Goal: Answer question/provide support

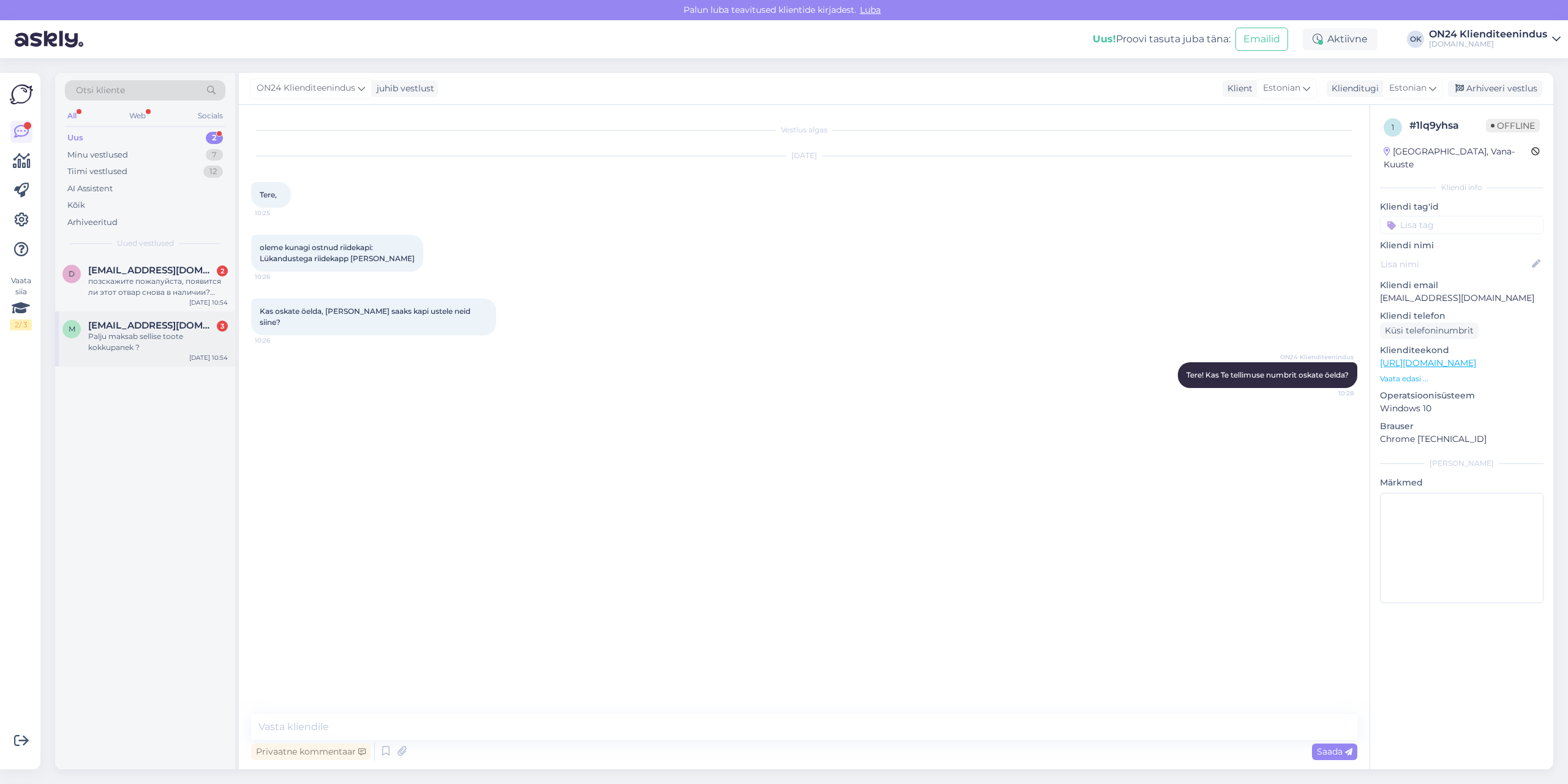
click at [155, 329] on span "[EMAIL_ADDRESS][DOMAIN_NAME]" at bounding box center [152, 325] width 128 height 11
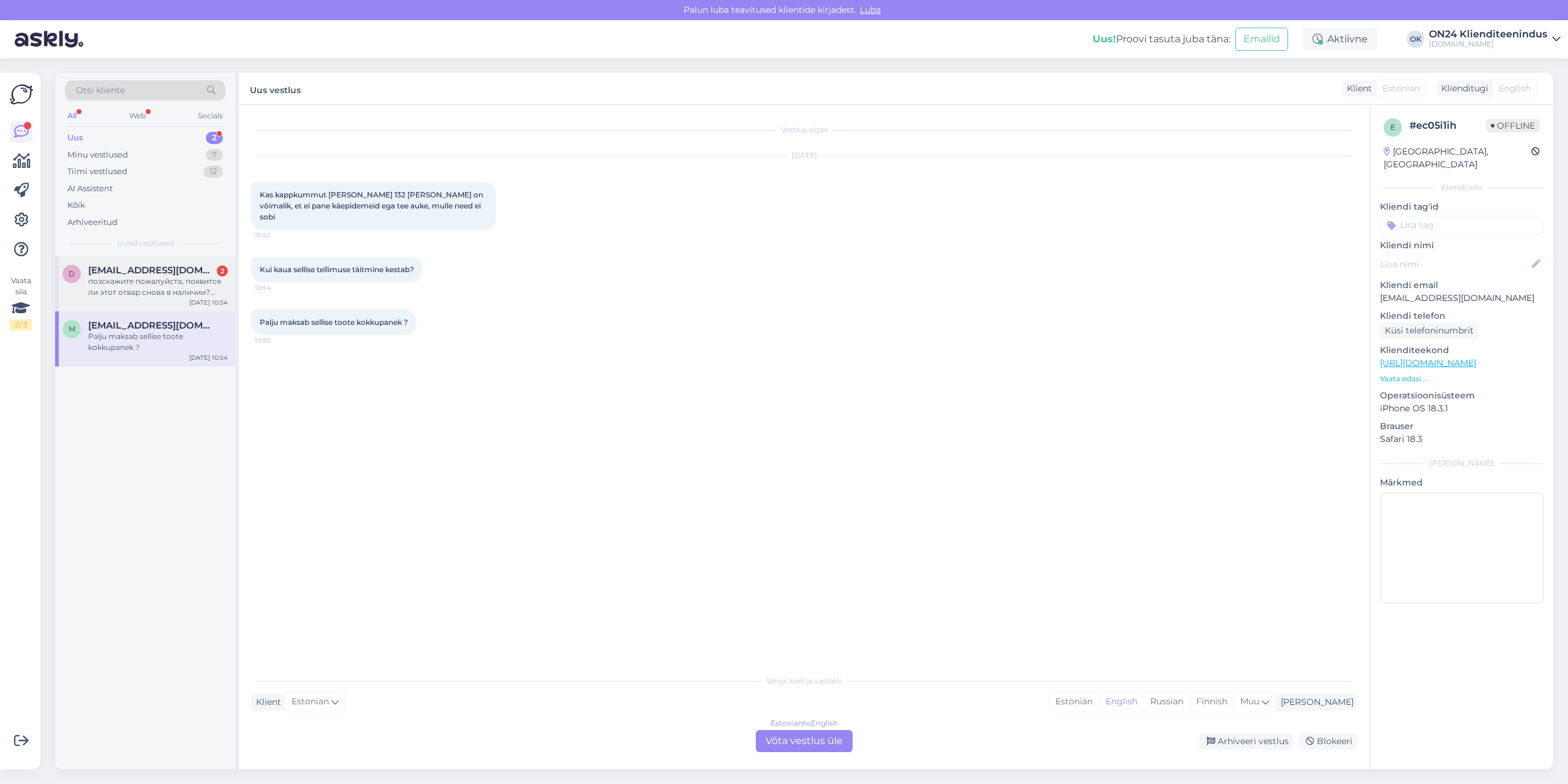
click at [176, 286] on div "позскажите пожалуйста, появится ли этот отвар снова в наличии? Обеденный стол S…" at bounding box center [158, 287] width 140 height 22
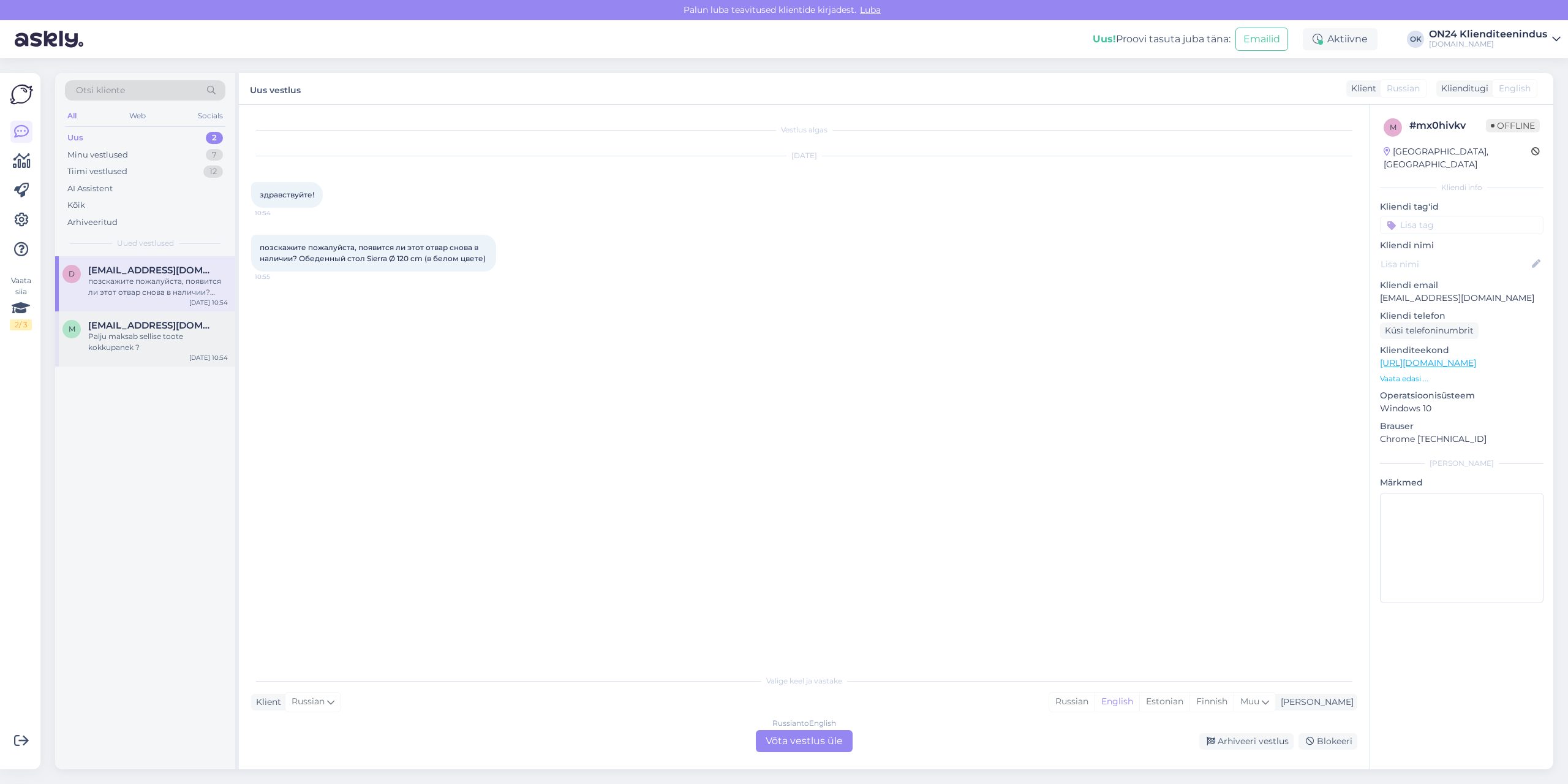
click at [169, 341] on div "Palju maksab sellise toote kokkupanek ?" at bounding box center [158, 342] width 140 height 22
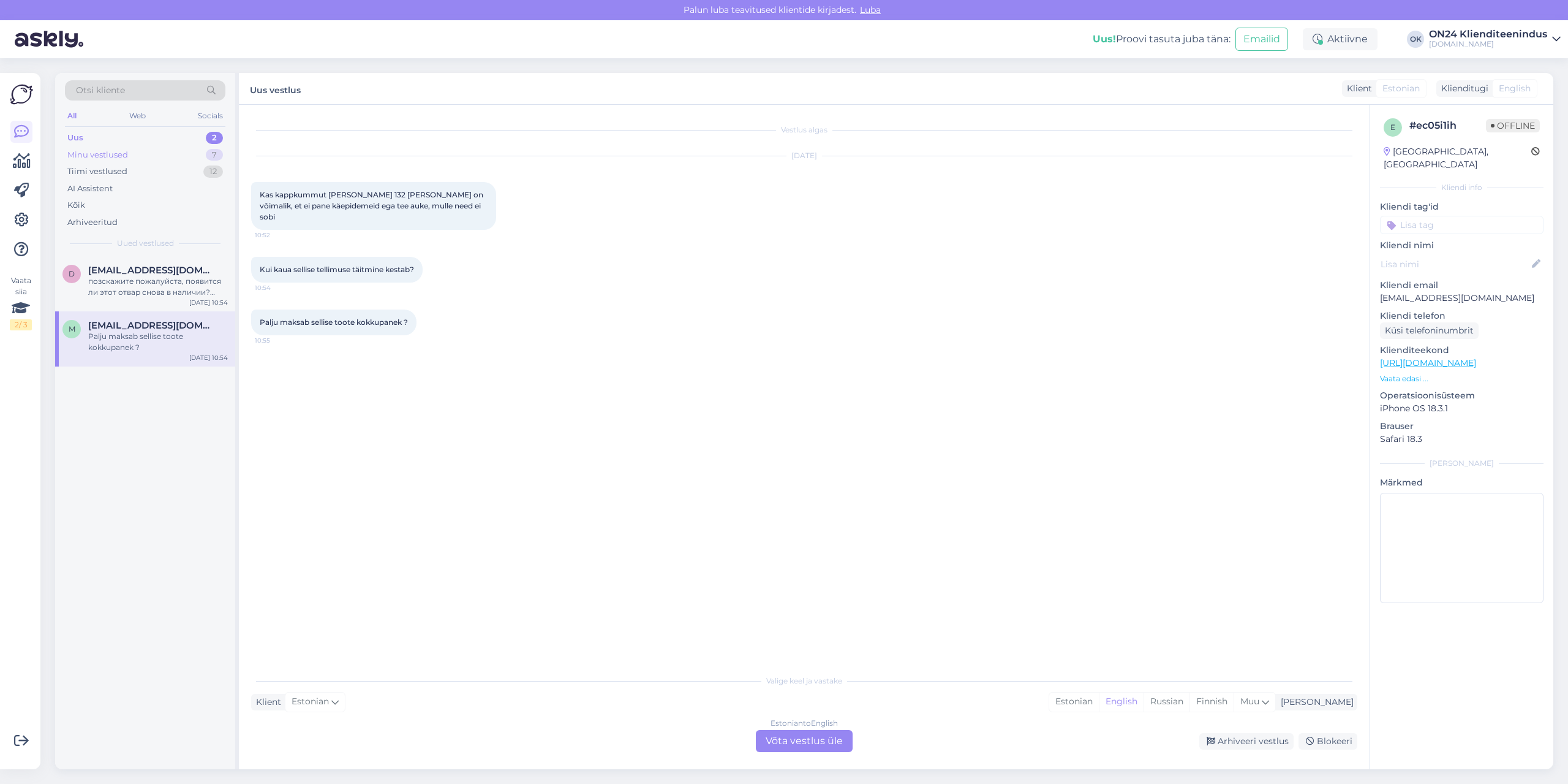
click at [150, 155] on div "Minu vestlused 7" at bounding box center [144, 156] width 160 height 18
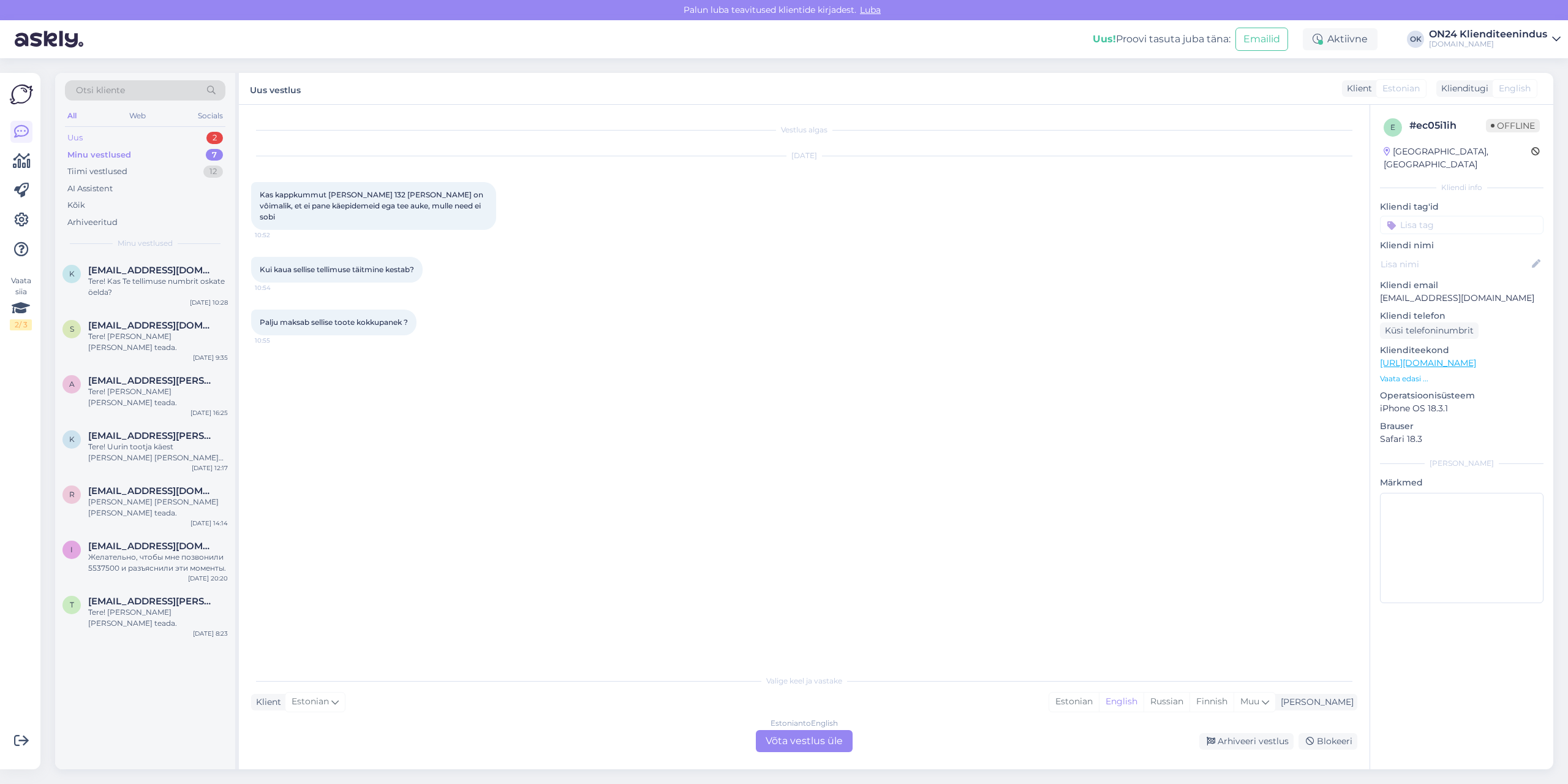
click at [112, 131] on div "Uus 2" at bounding box center [144, 138] width 160 height 18
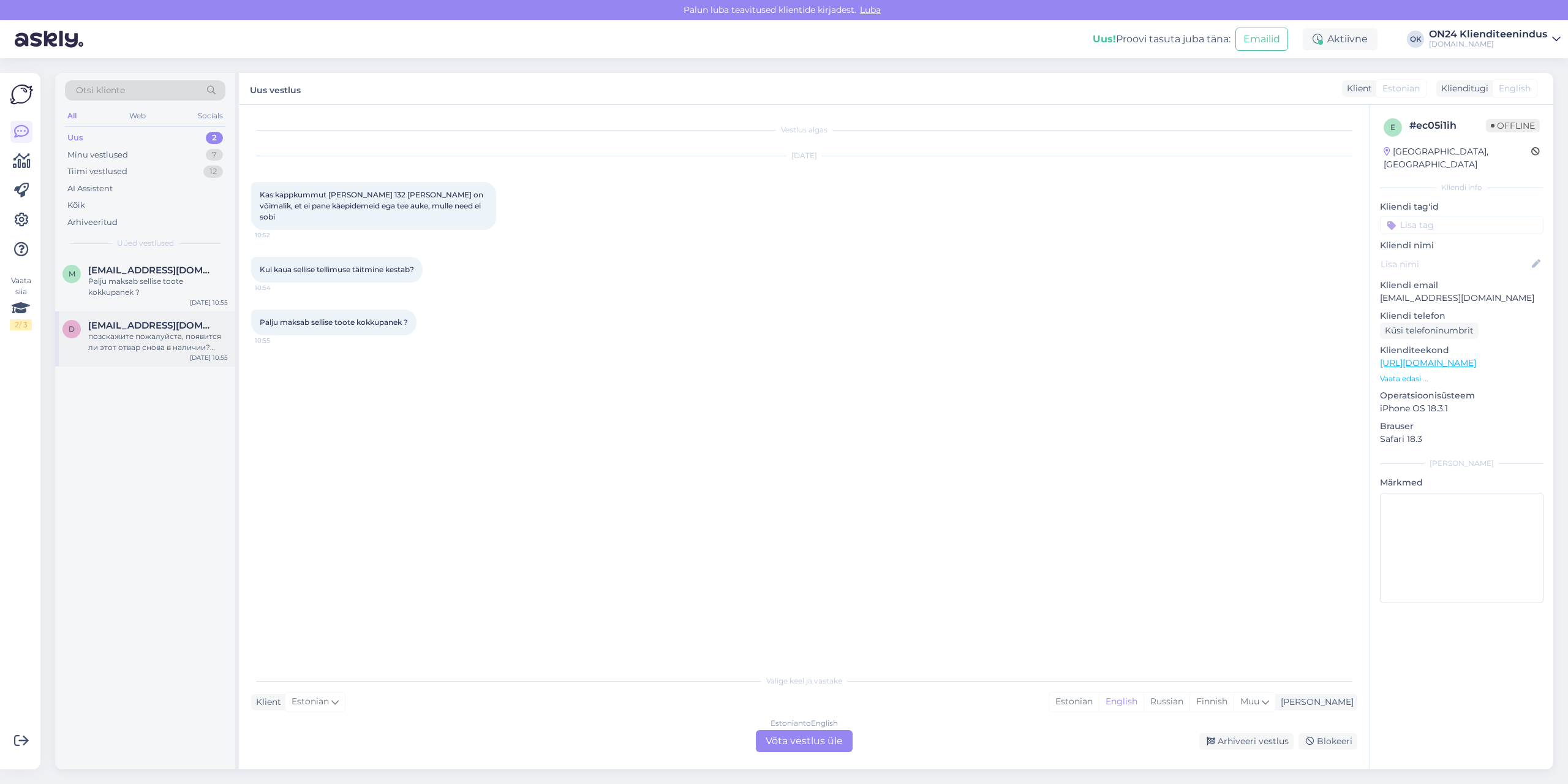
click at [119, 313] on div "d [EMAIL_ADDRESS][DOMAIN_NAME] позскажите пожалуйста, появится ли этот отвар сн…" at bounding box center [145, 338] width 180 height 55
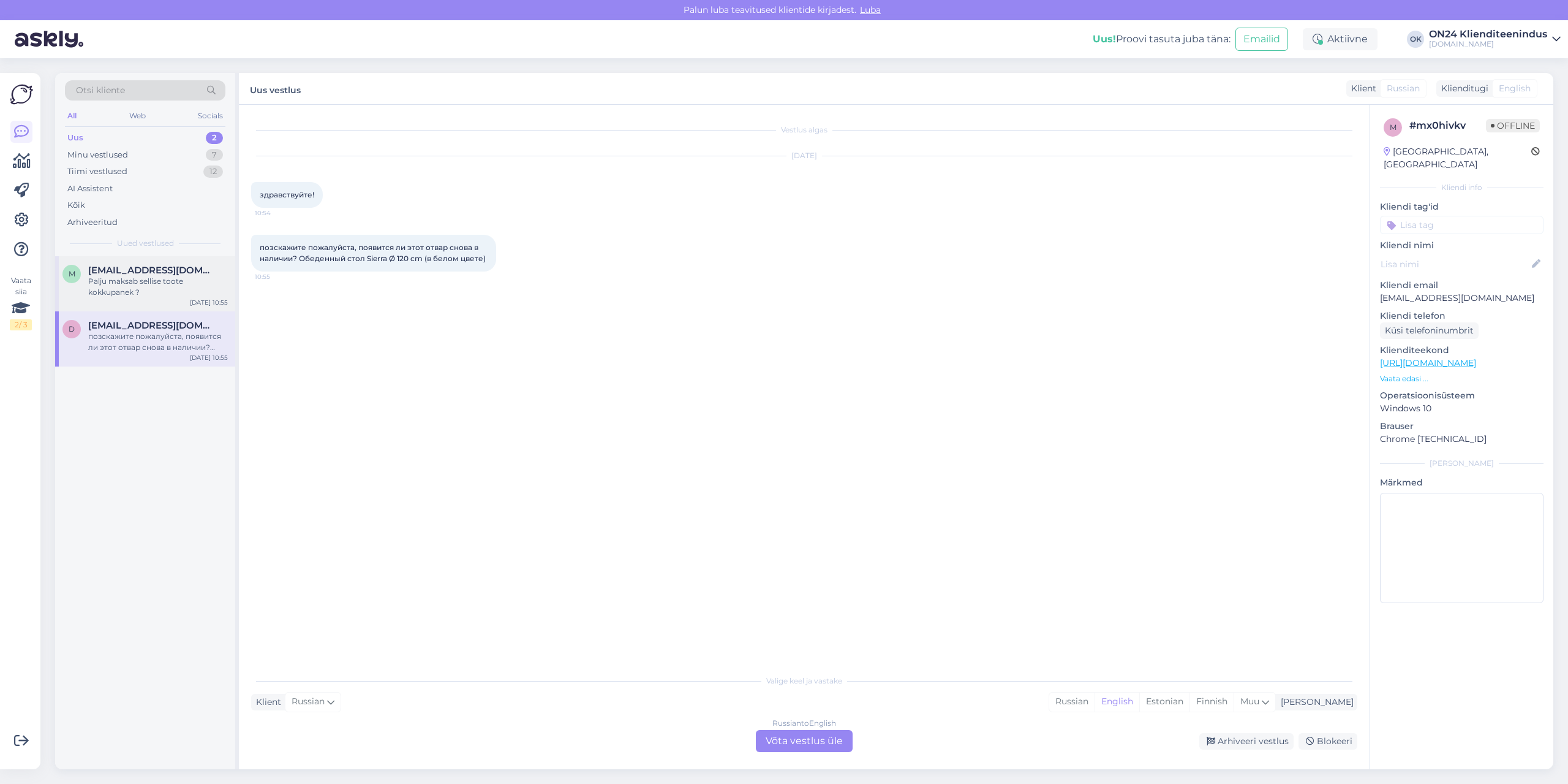
click at [119, 301] on div "m [EMAIL_ADDRESS][DOMAIN_NAME] Palju maksab sellise toote kokkupanek ? [DATE] 1…" at bounding box center [145, 283] width 180 height 55
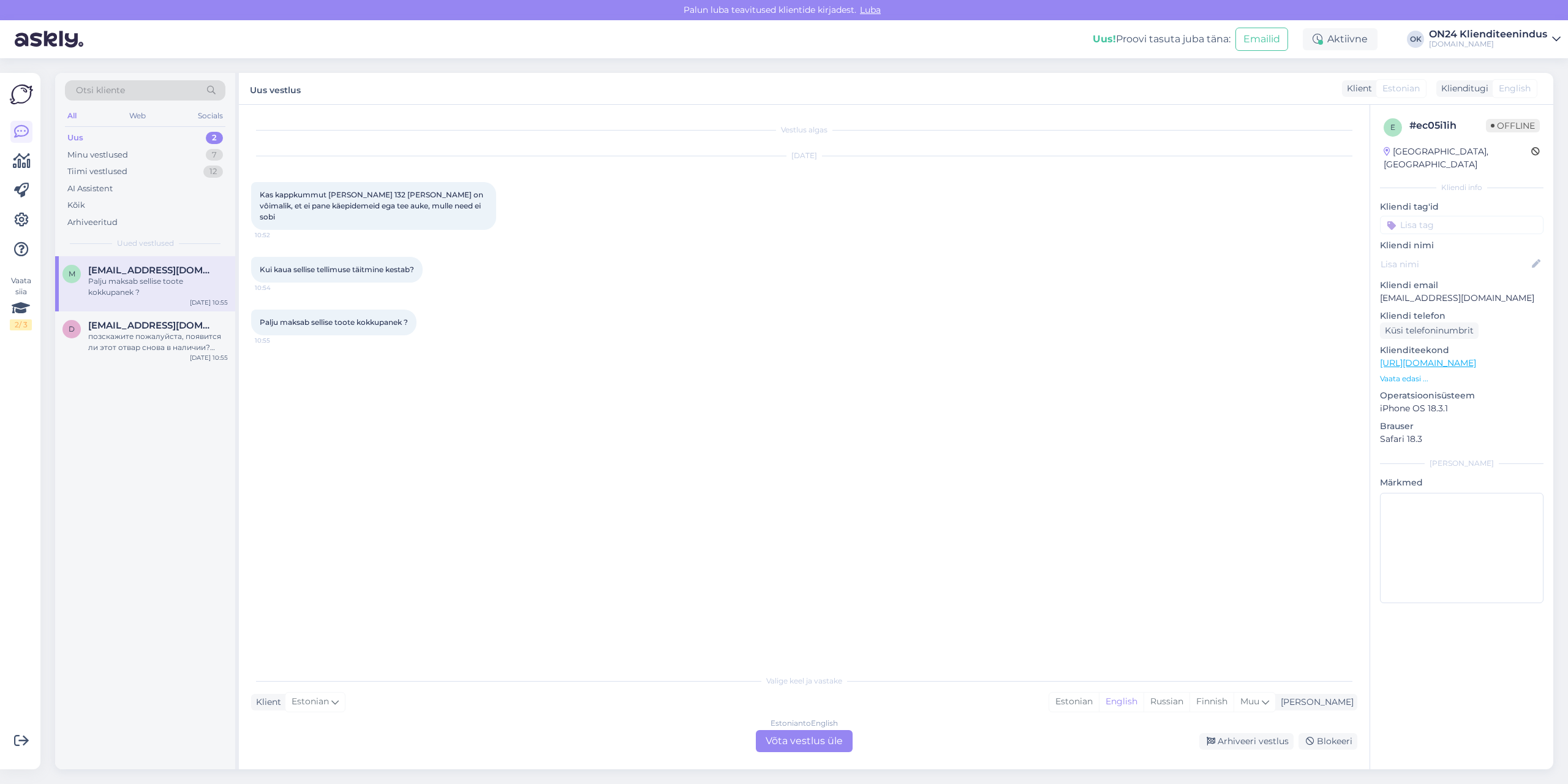
click at [1412, 373] on p "Vaata edasi ..." at bounding box center [1461, 379] width 163 height 11
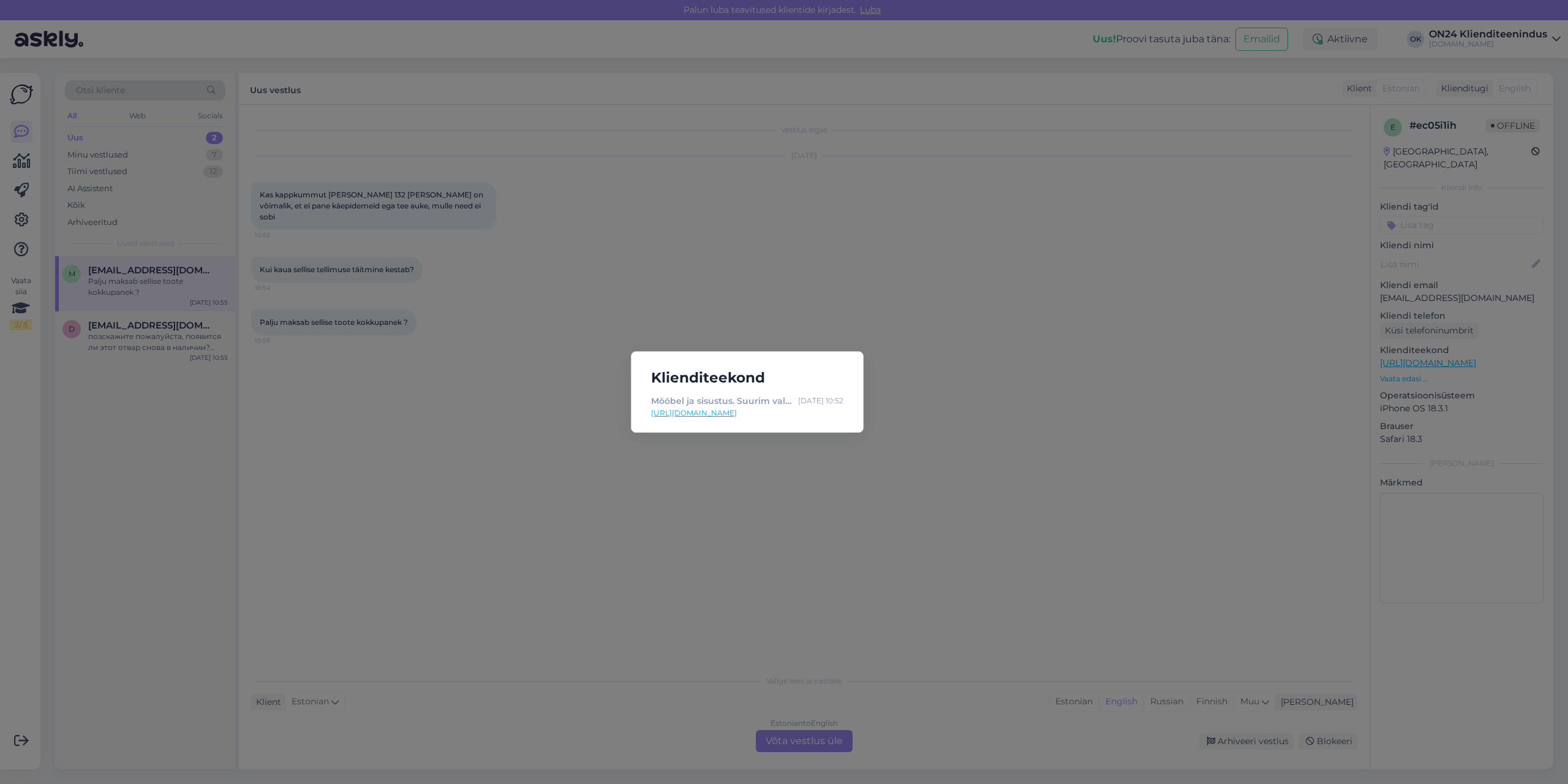
click at [533, 419] on div "Klienditeekond Mööbel ja sisustus. Suurim valik soodsate hindadega - [DOMAIN_NA…" at bounding box center [784, 392] width 1568 height 784
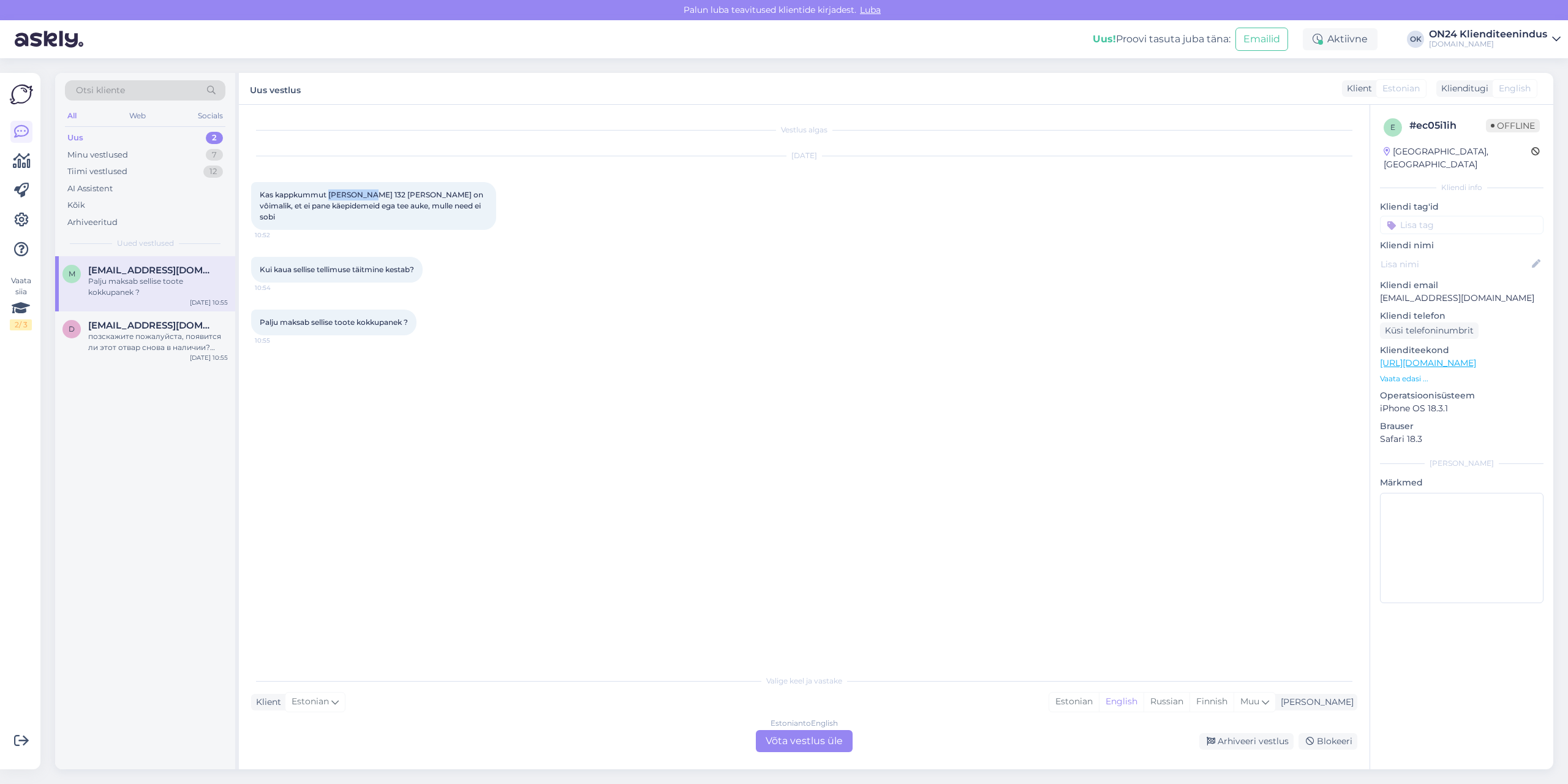
drag, startPoint x: 329, startPoint y: 195, endPoint x: 367, endPoint y: 195, distance: 38.0
click at [367, 195] on span "Kas kappkummut [PERSON_NAME] 132 [PERSON_NAME] on vôimalik, et ei pane käepidem…" at bounding box center [372, 205] width 226 height 31
copy span "[PERSON_NAME] 132"
click at [1099, 699] on div "Estonian" at bounding box center [1074, 701] width 49 height 18
click at [764, 739] on div "Estonian to Estonian Võta vestlus üle" at bounding box center [804, 741] width 96 height 22
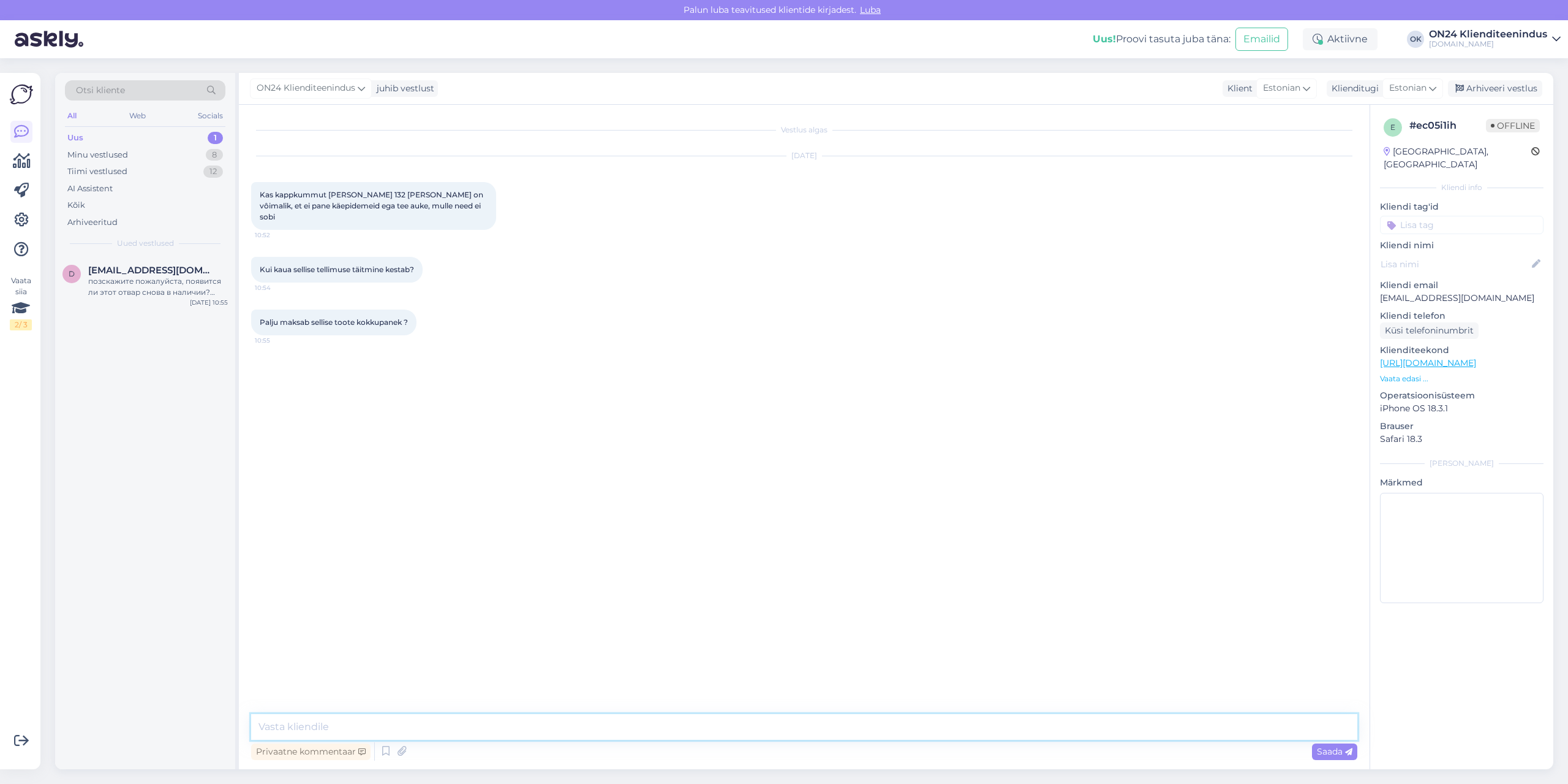
click at [694, 726] on textarea at bounding box center [804, 727] width 1106 height 26
type textarea "Tere! Paraku toodet ei ole võimalik muuta."
click at [479, 731] on textarea "Tarneaeg on 3-6 nädalat. [PERSON_NAME] t" at bounding box center [804, 727] width 1106 height 26
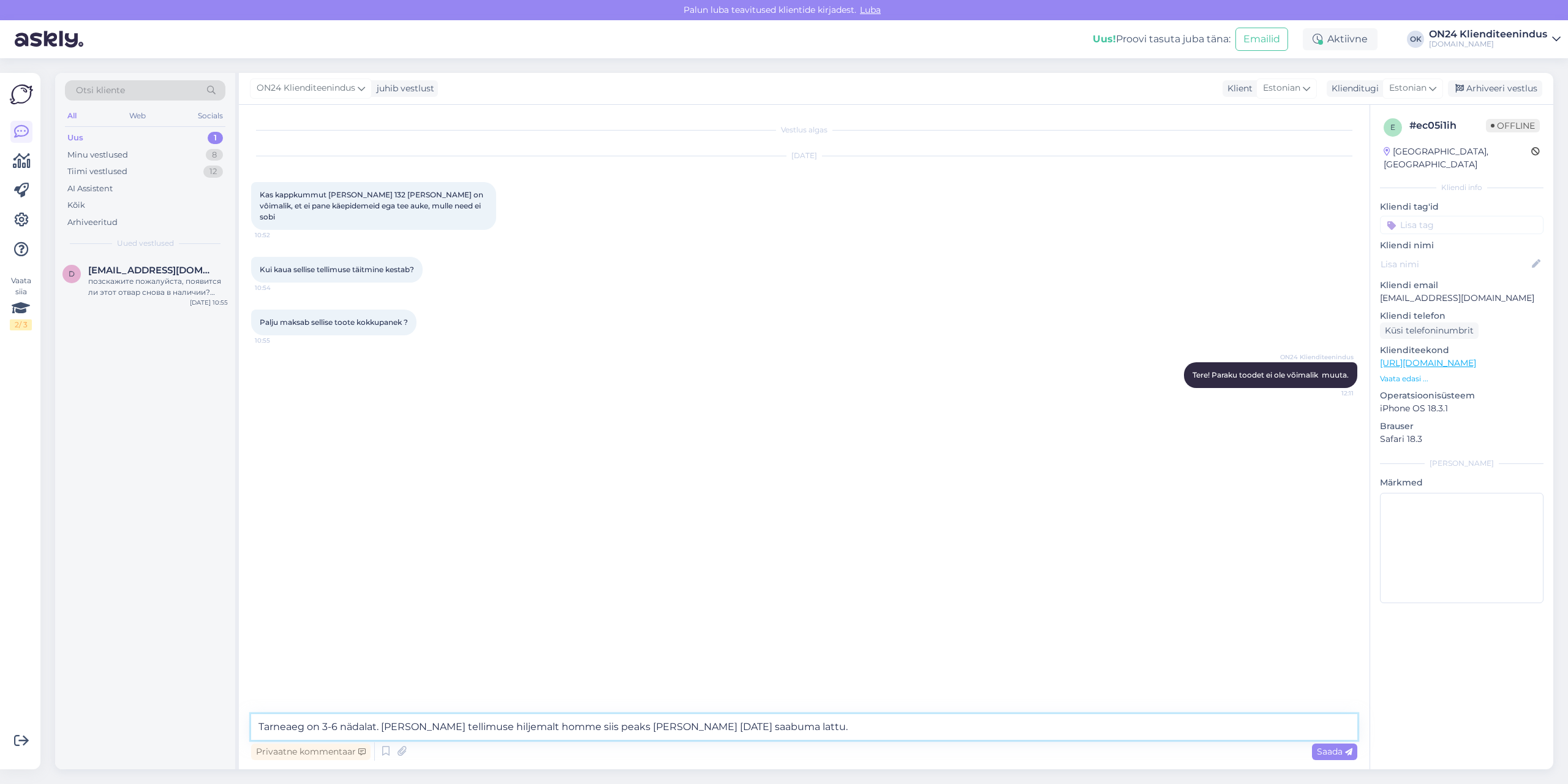
type textarea "Tarneaeg on 3-6 nädalat. [PERSON_NAME] tellimuse hiljemalt homme siis peaks [PE…"
type textarea "Kokkupaneku osas on võimalik saata päring : [EMAIL_ADDRESS][DOMAIN_NAME] ja lis…"
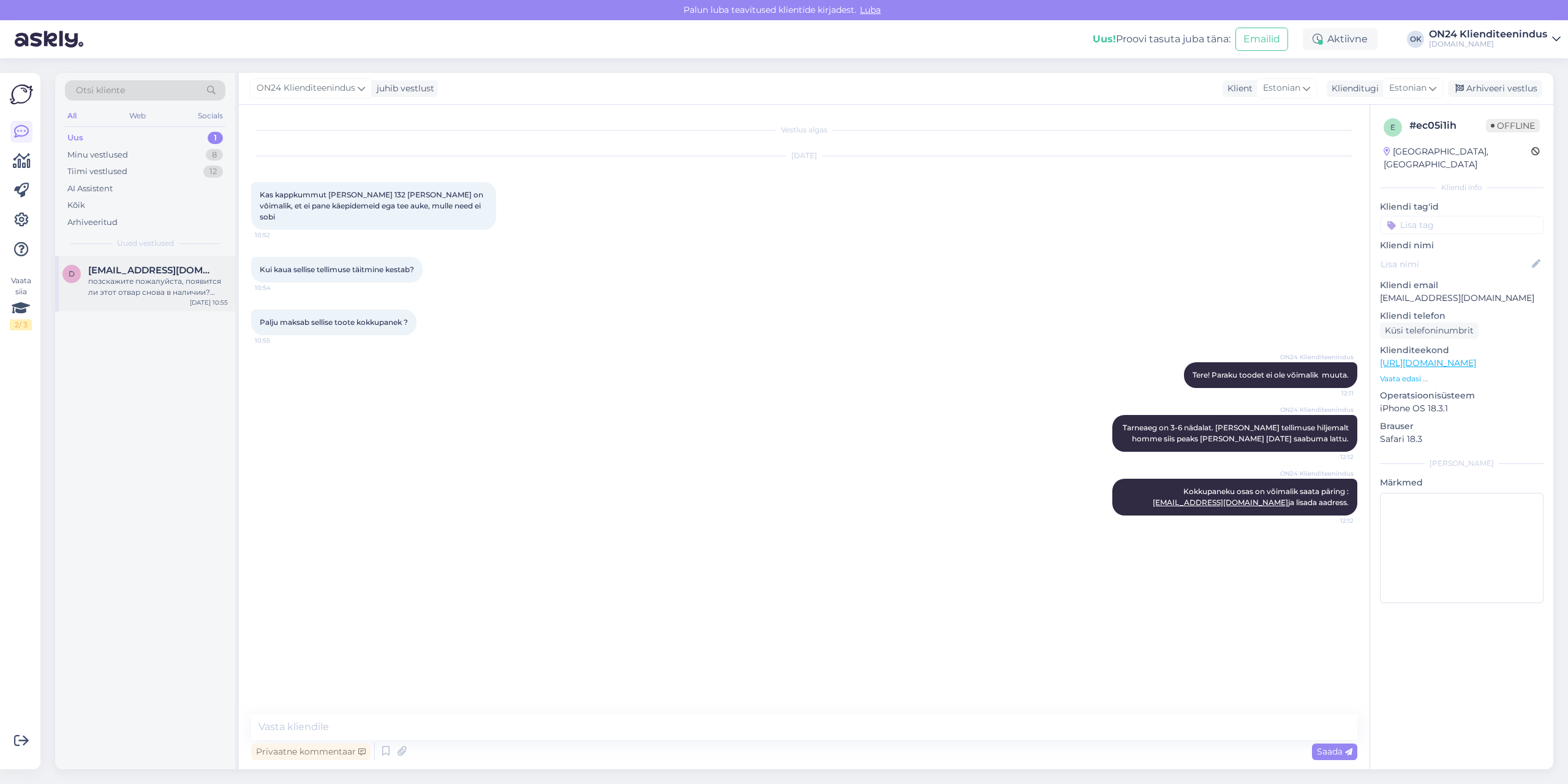
click at [140, 294] on div "позскажите пожалуйста, появится ли этот отвар снова в наличии? Обеденный стол S…" at bounding box center [158, 287] width 140 height 22
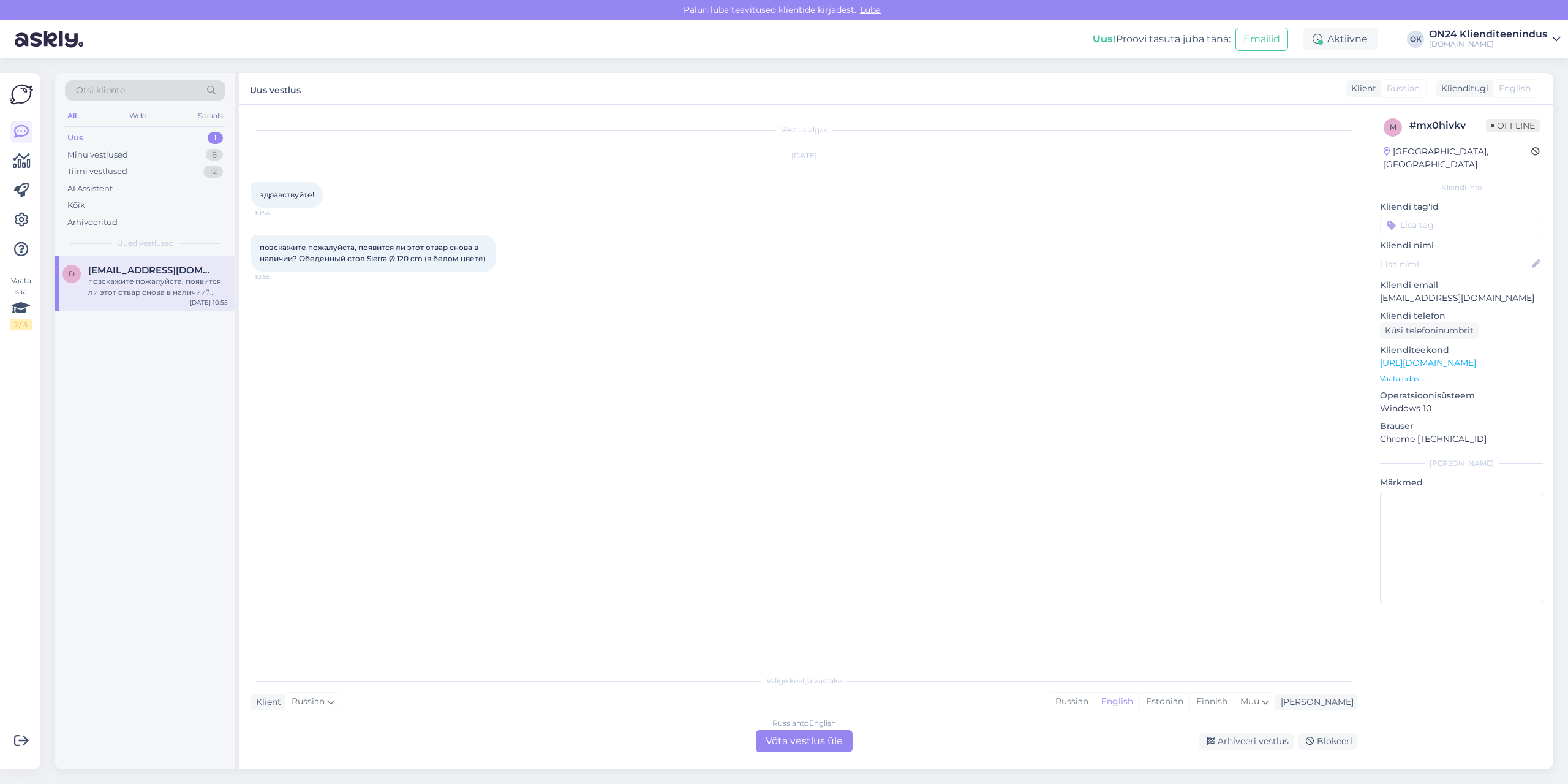
click at [1409, 373] on p "Vaata edasi ..." at bounding box center [1461, 379] width 163 height 11
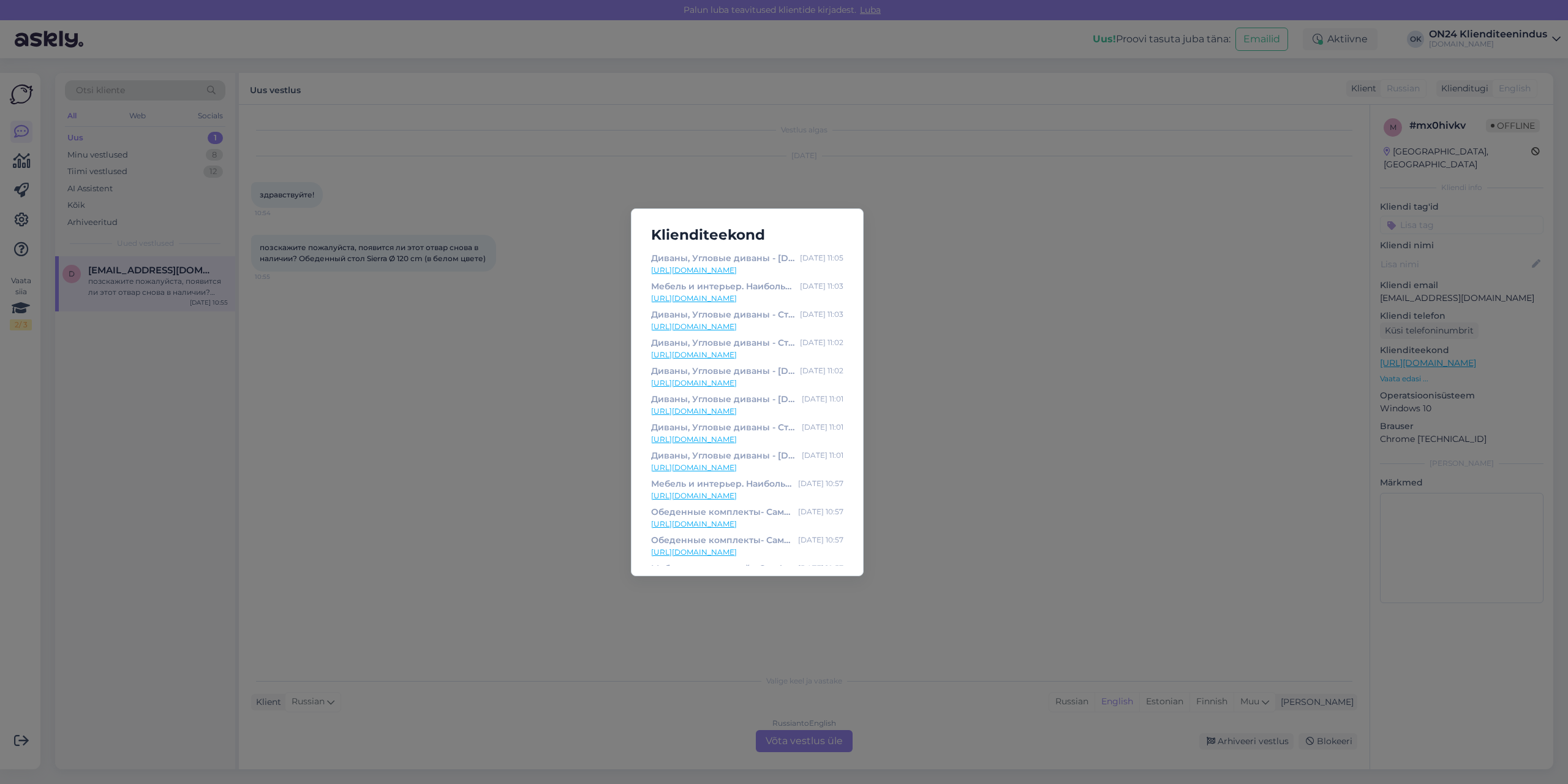
click at [485, 468] on div "Klienditeekond Диваны, Угловые диваны - [DOMAIN_NAME] Мебель и интерьер [DATE] …" at bounding box center [784, 392] width 1568 height 784
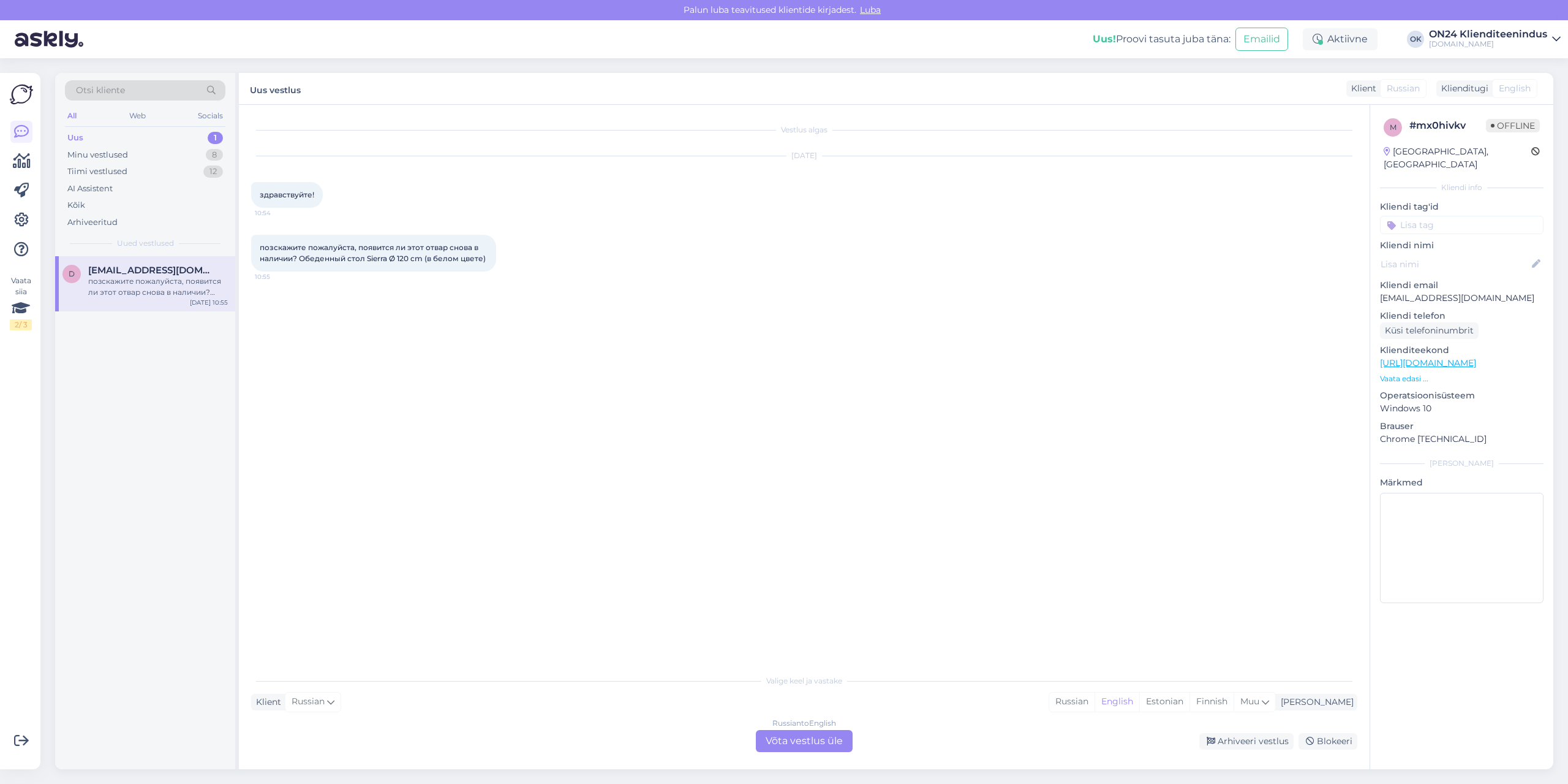
click at [804, 741] on div "Russian to English Võta vestlus üle" at bounding box center [804, 741] width 96 height 22
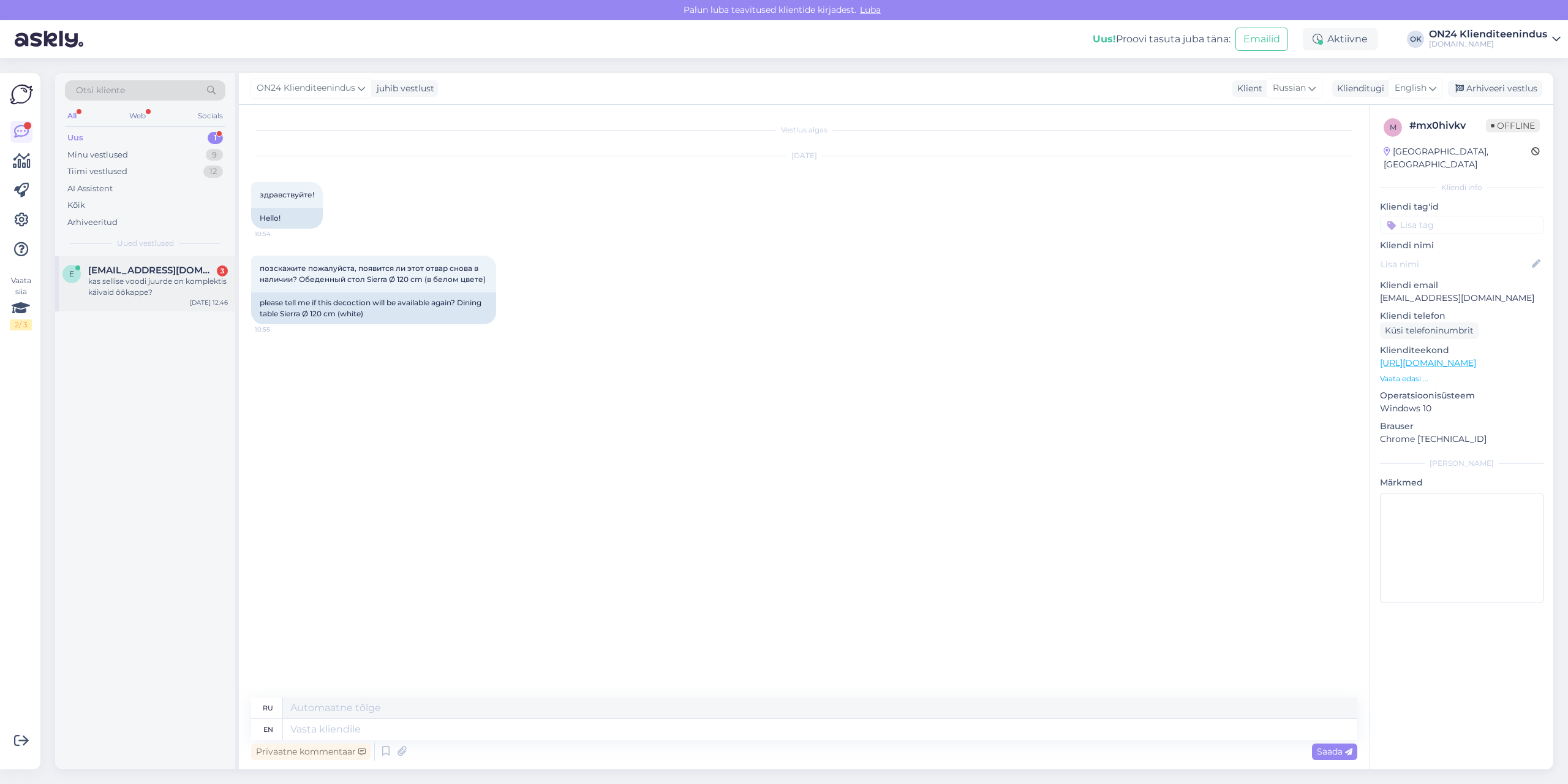
click at [162, 273] on span "[EMAIL_ADDRESS][DOMAIN_NAME]" at bounding box center [152, 270] width 128 height 11
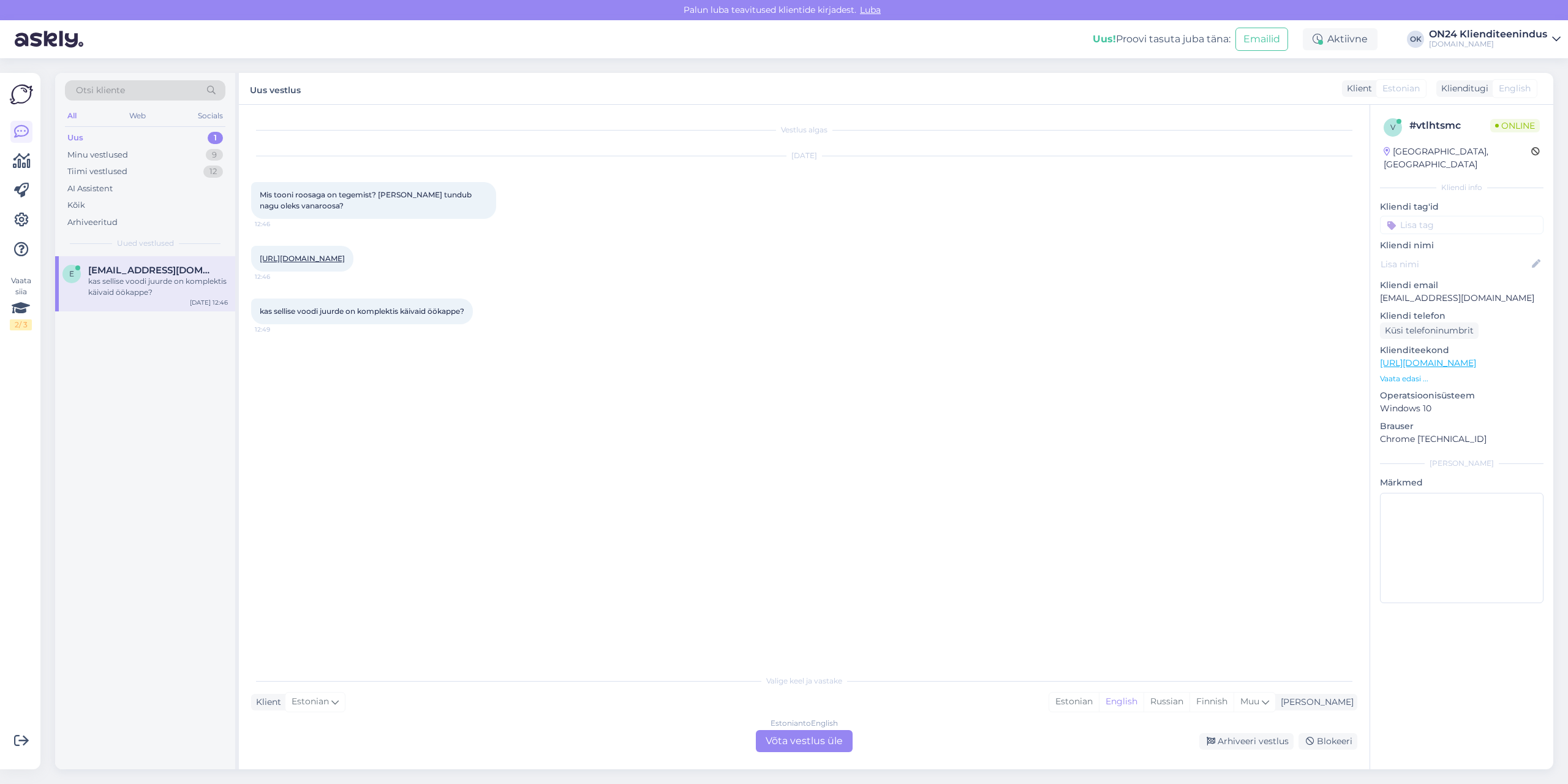
click at [319, 263] on link "[URL][DOMAIN_NAME]" at bounding box center [302, 258] width 85 height 10
click at [91, 155] on div "Minu vestlused" at bounding box center [98, 155] width 61 height 12
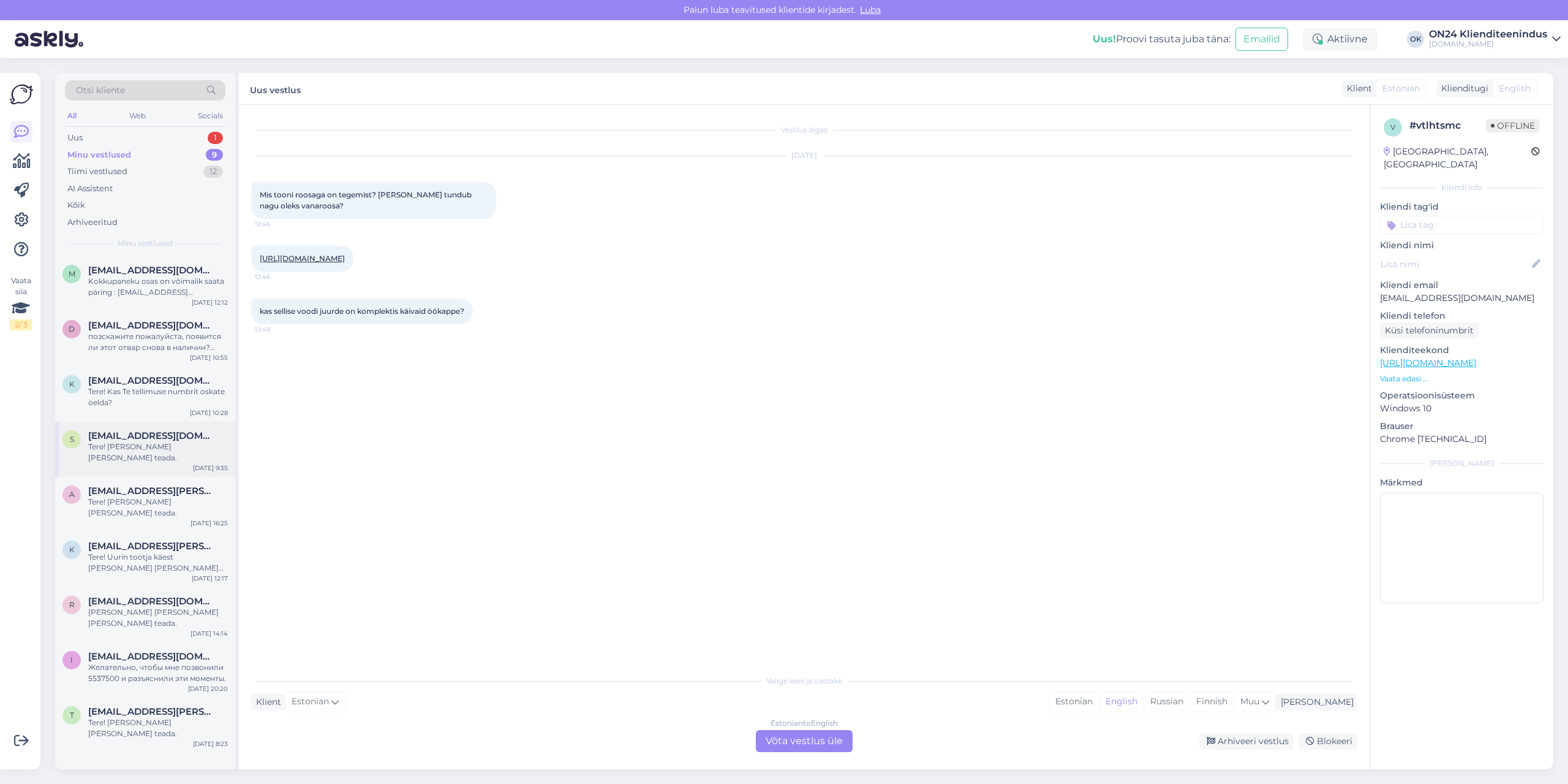
click at [147, 436] on span "[EMAIL_ADDRESS][DOMAIN_NAME]" at bounding box center [152, 435] width 128 height 11
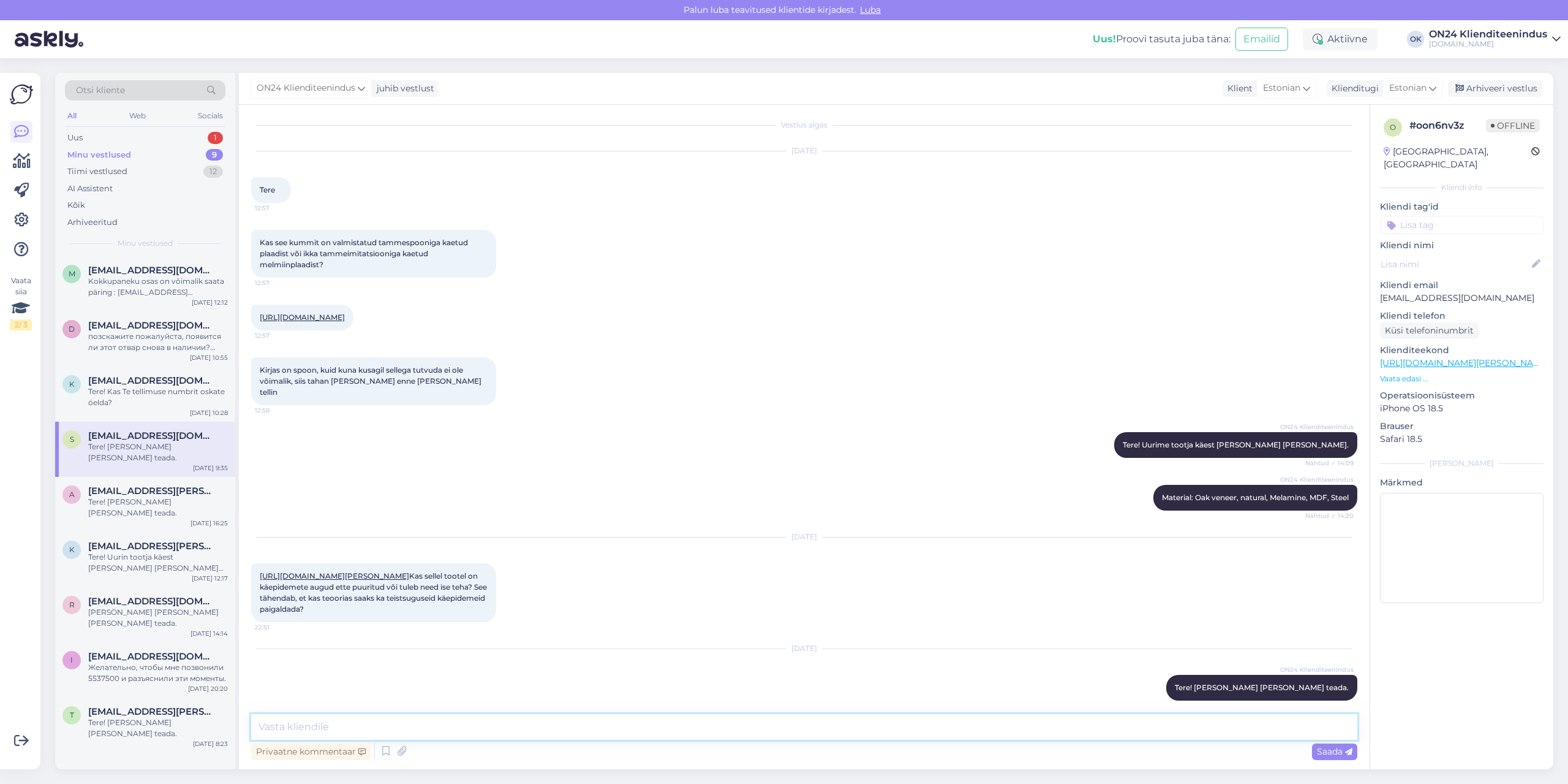
click at [388, 725] on textarea at bounding box center [804, 727] width 1106 height 26
type textarea "Ette puuritud."
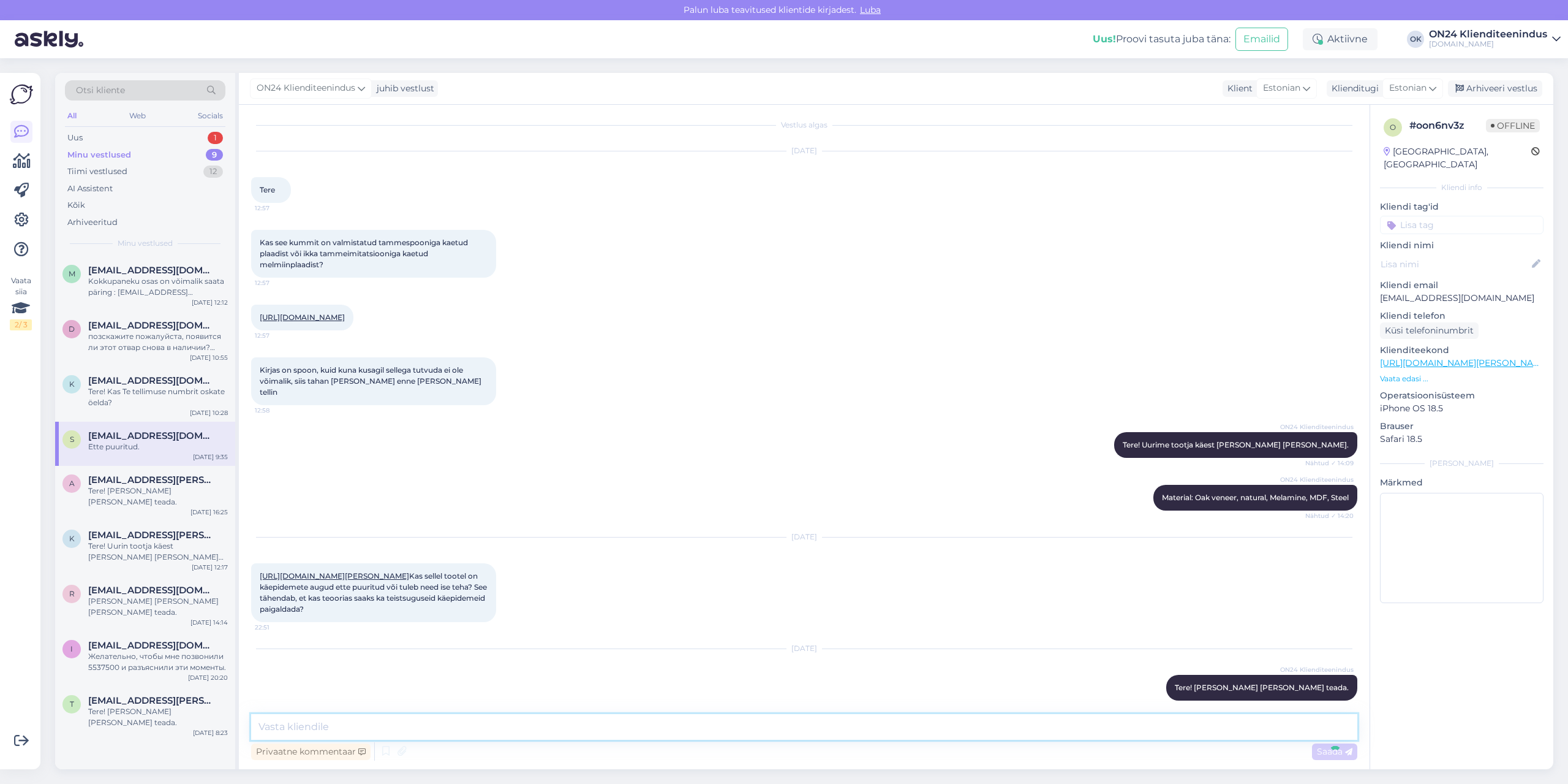
scroll to position [57, 0]
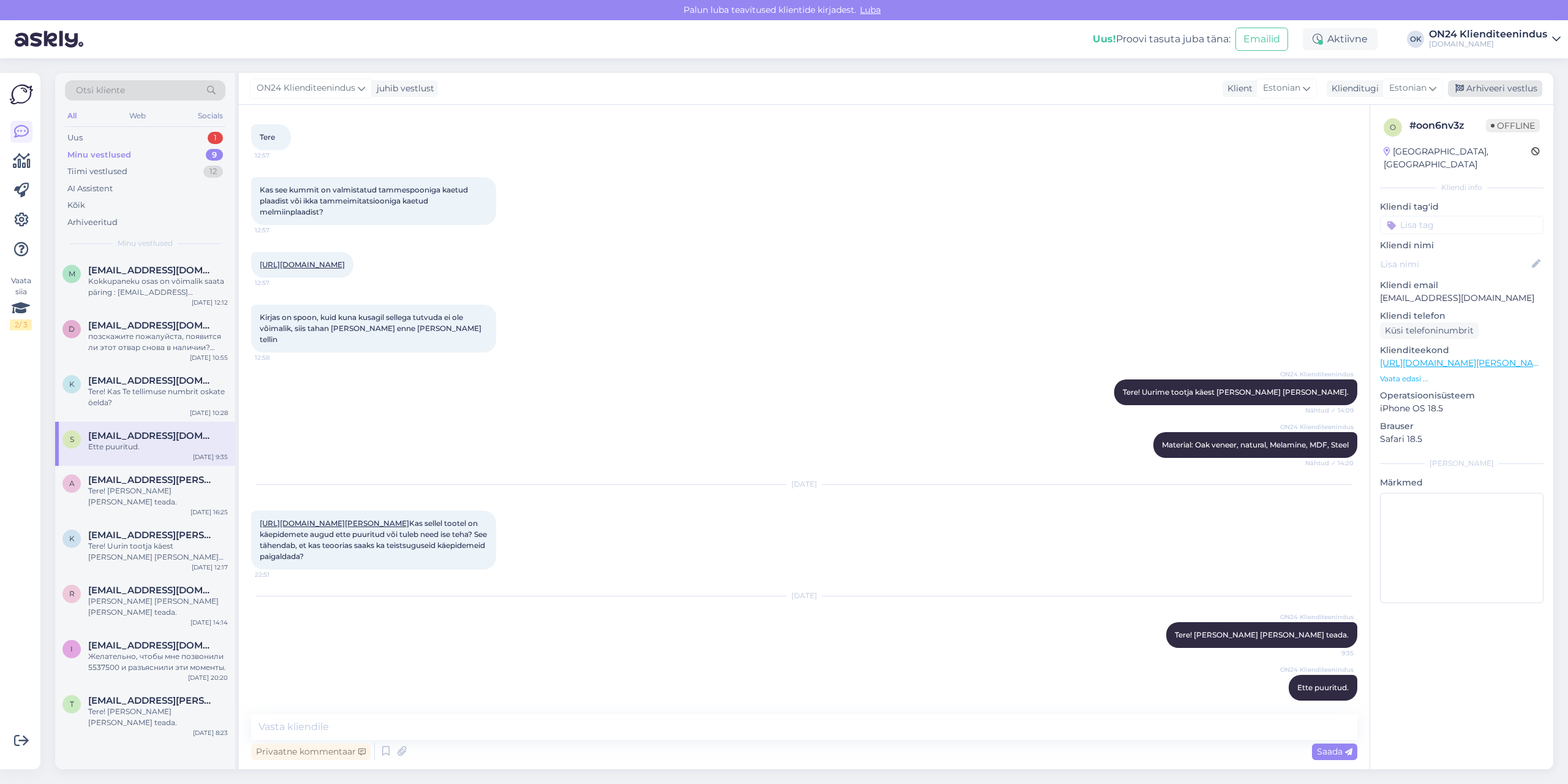
click at [1508, 83] on div "Arhiveeri vestlus" at bounding box center [1495, 89] width 94 height 17
